Goal: Transaction & Acquisition: Purchase product/service

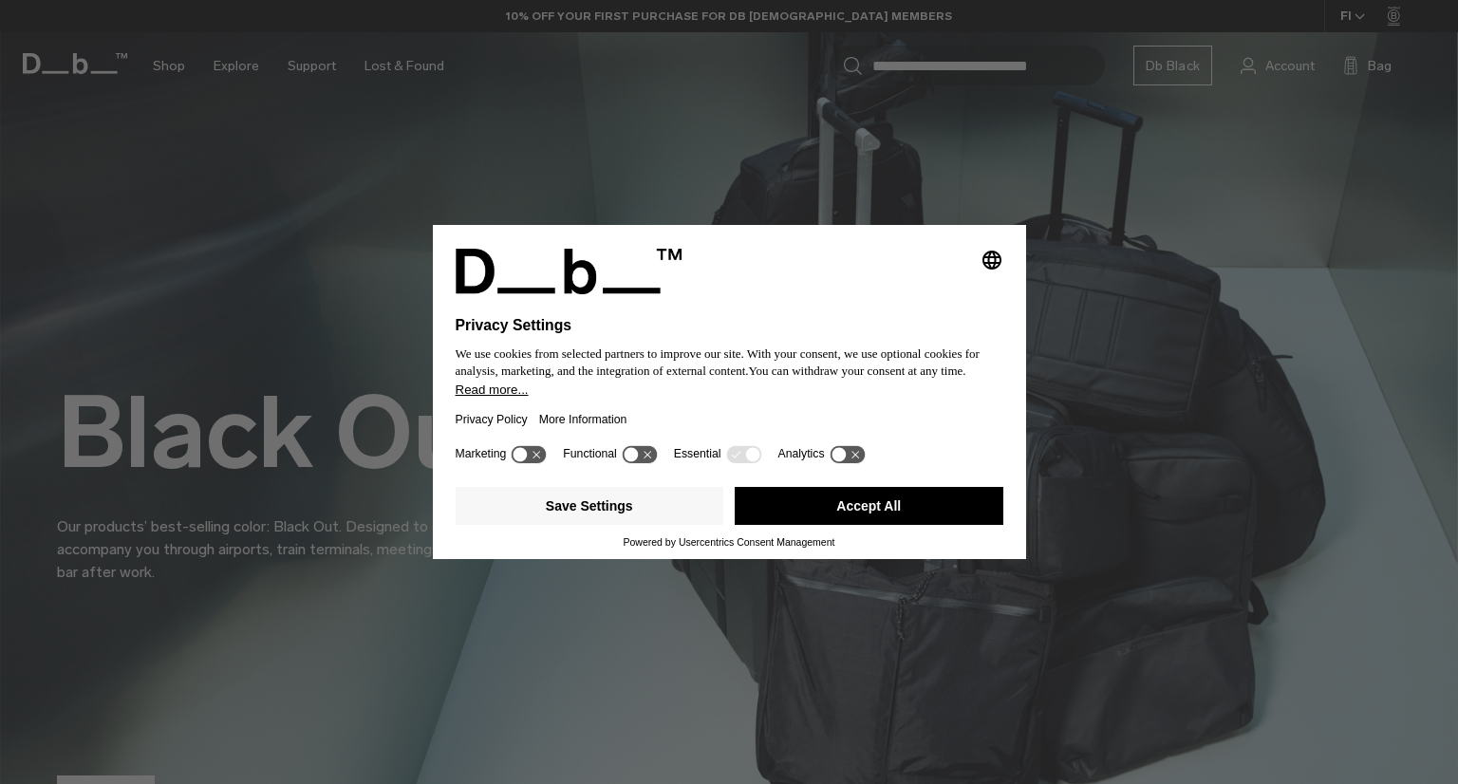
click at [850, 499] on button "Accept All" at bounding box center [869, 506] width 269 height 38
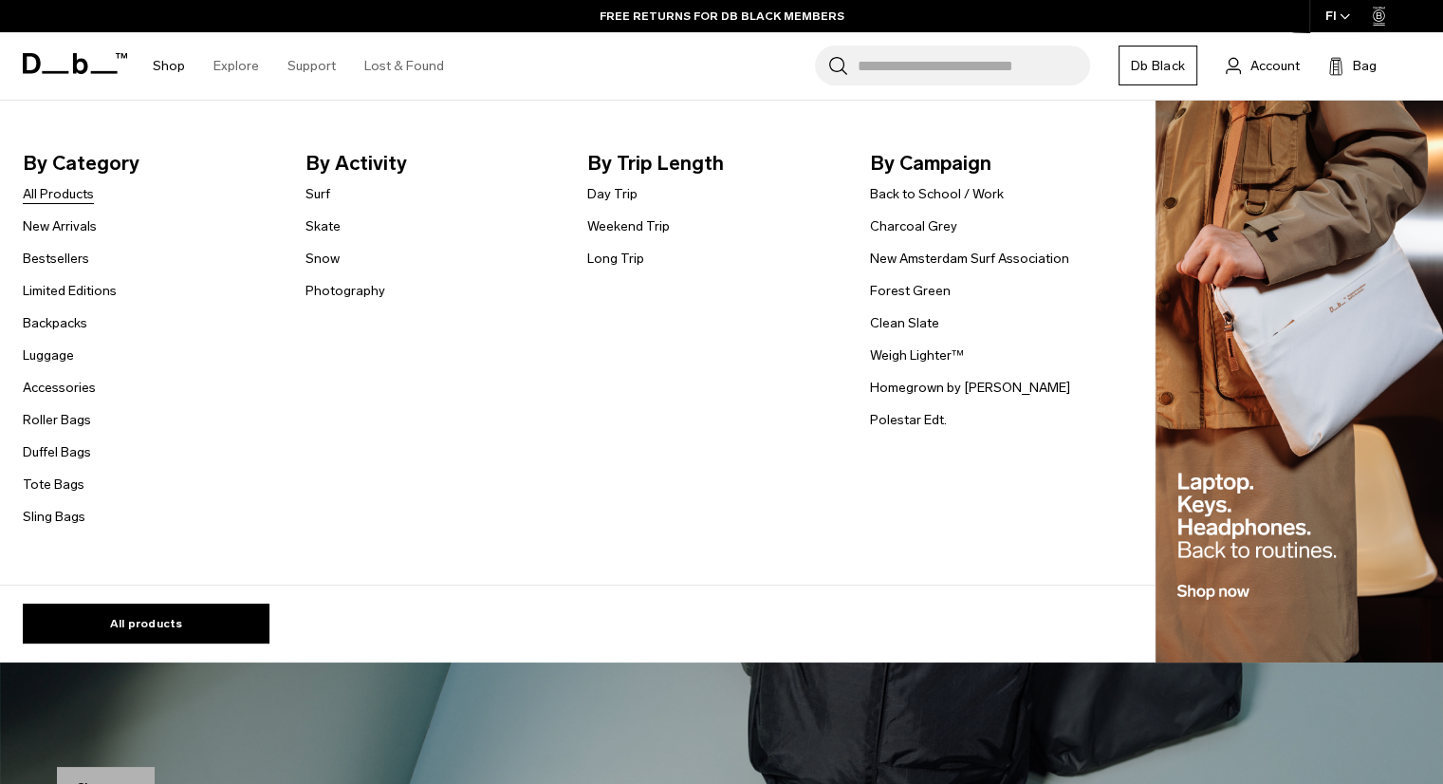
click at [76, 192] on link "All Products" at bounding box center [58, 194] width 71 height 20
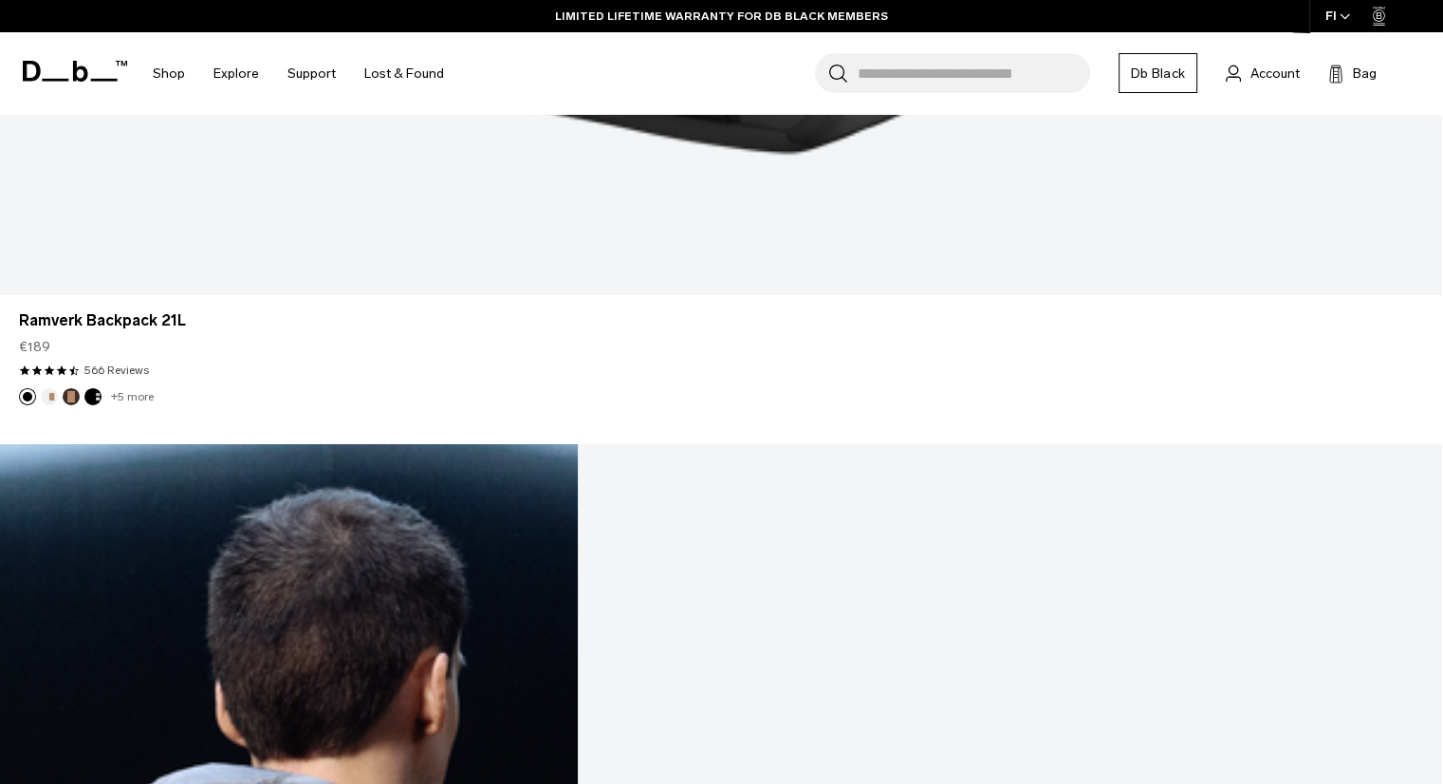
scroll to position [6375, 0]
